Goal: Check status: Check status

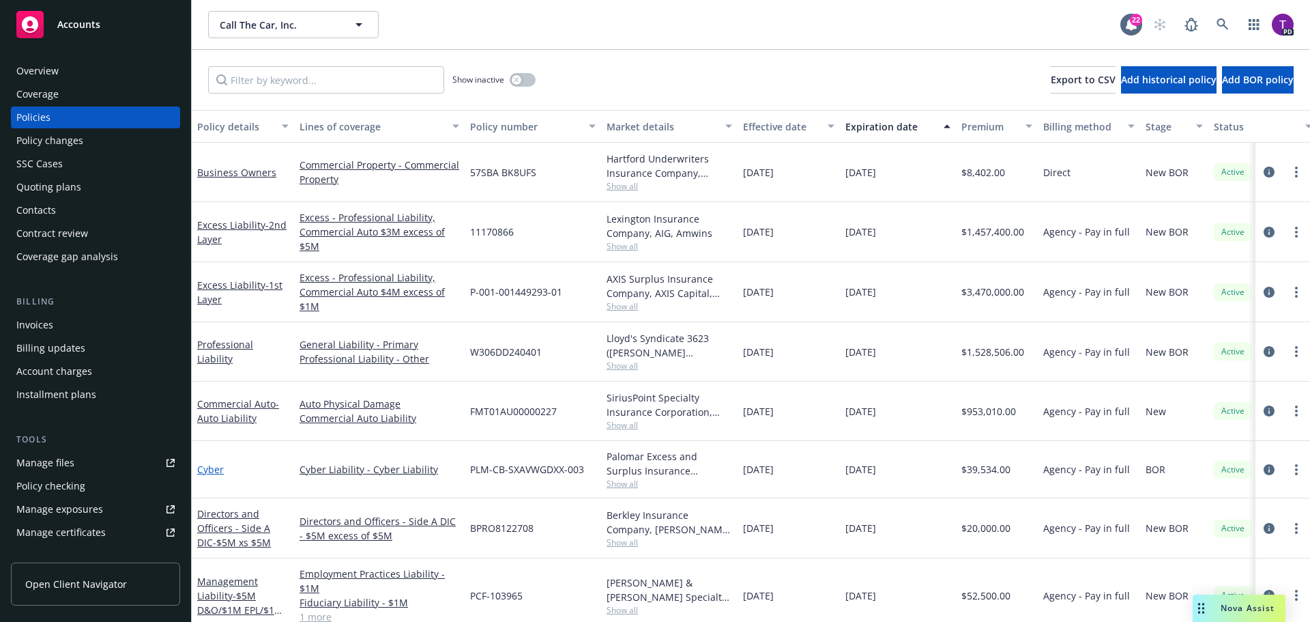
click at [210, 467] on link "Cyber" at bounding box center [210, 469] width 27 height 13
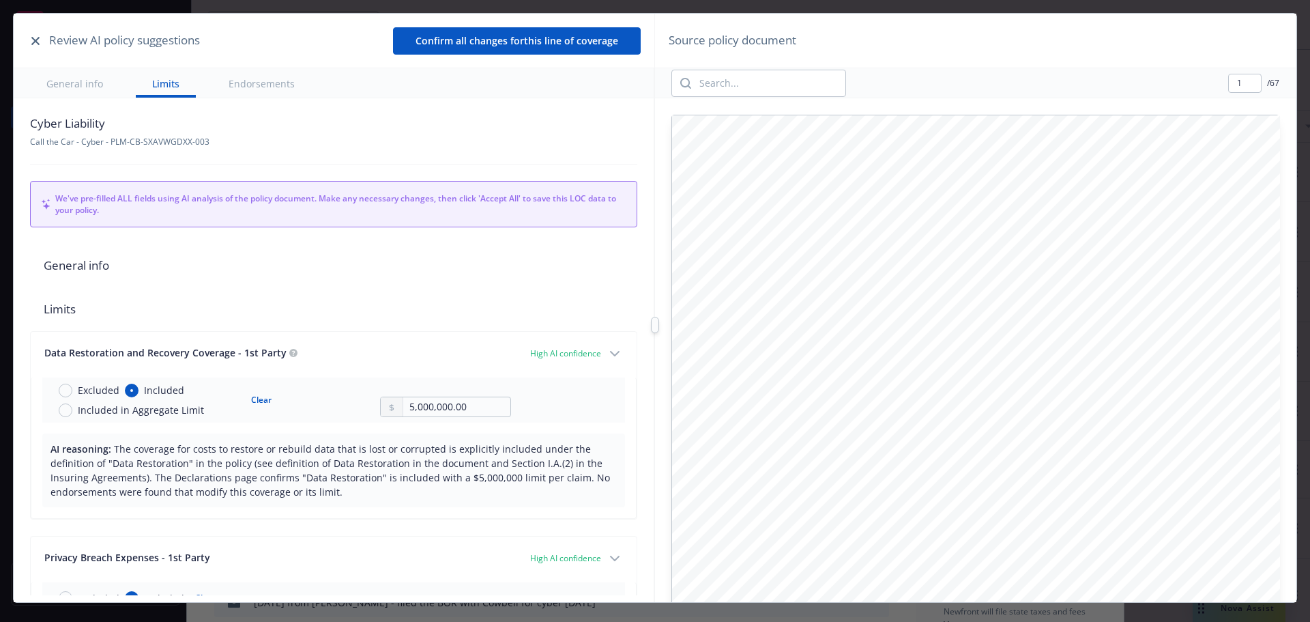
click at [30, 42] on button "button" at bounding box center [35, 41] width 16 height 16
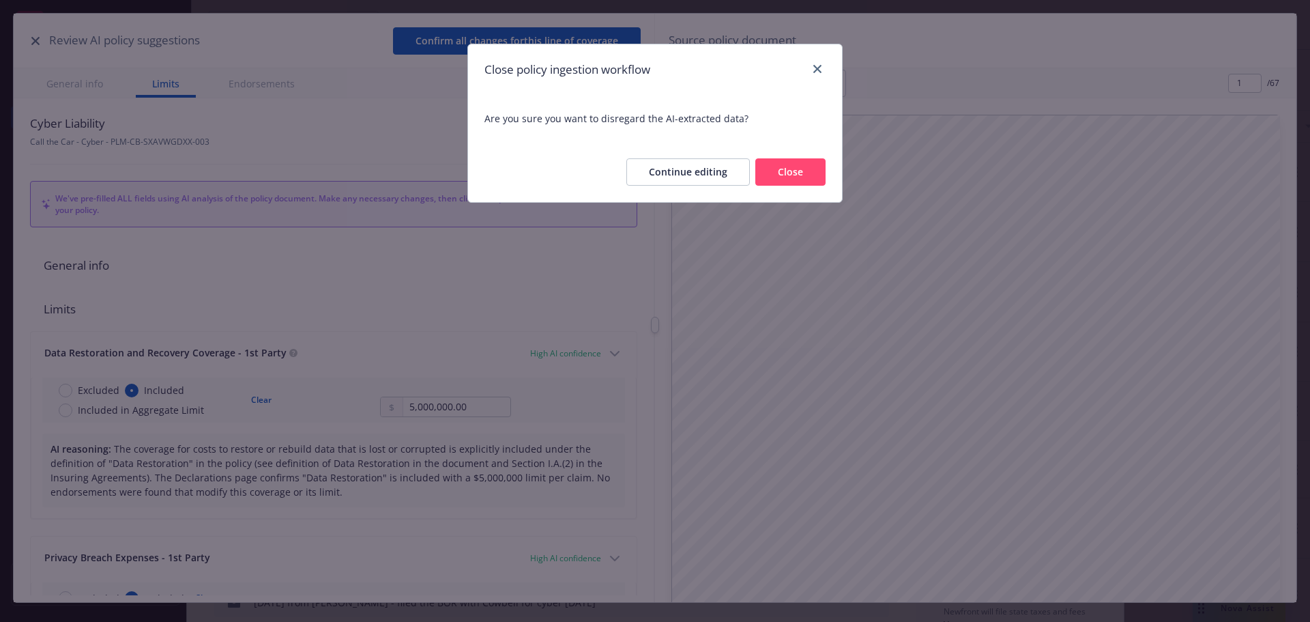
click at [729, 165] on button "Continue editing" at bounding box center [687, 171] width 123 height 27
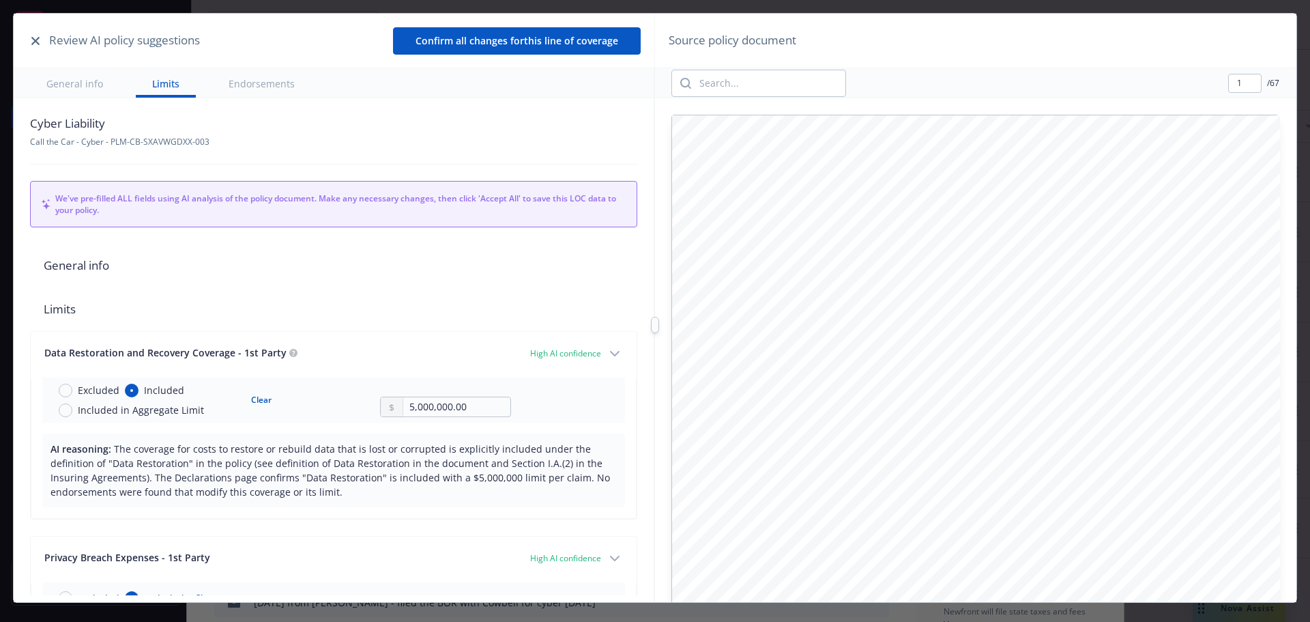
click at [39, 43] on icon "button" at bounding box center [35, 41] width 8 height 8
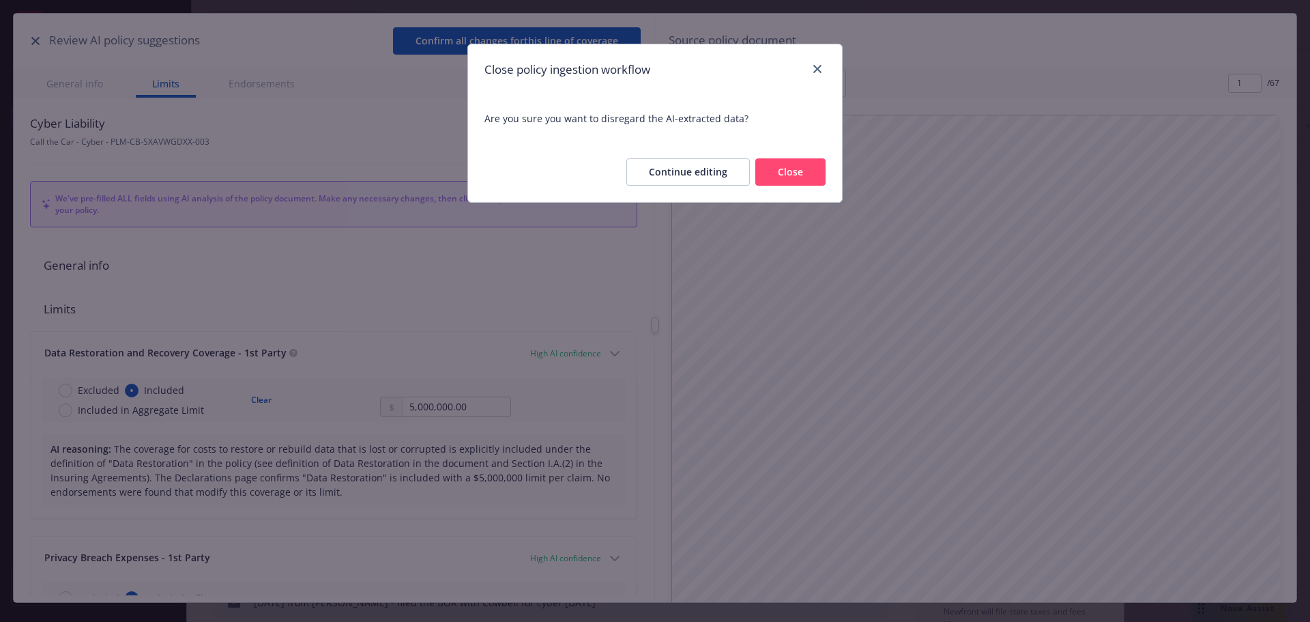
click at [793, 177] on button "Close" at bounding box center [790, 171] width 70 height 27
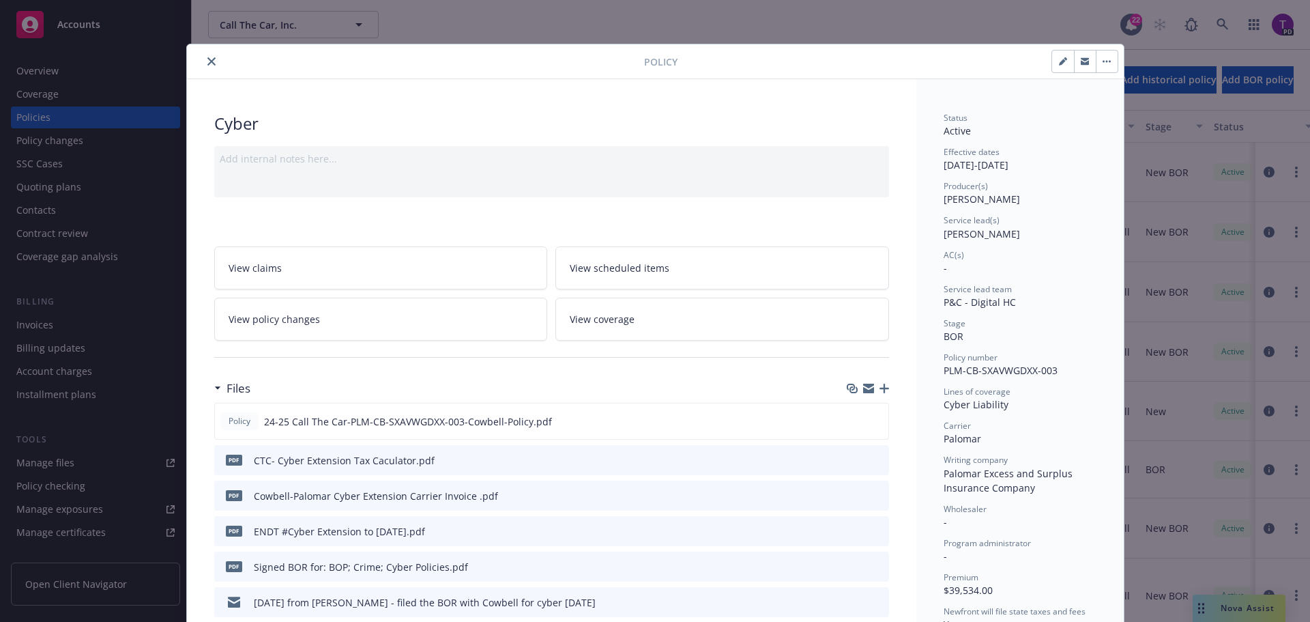
click at [425, 310] on link "View policy changes" at bounding box center [381, 318] width 334 height 43
